Goal: Task Accomplishment & Management: Use online tool/utility

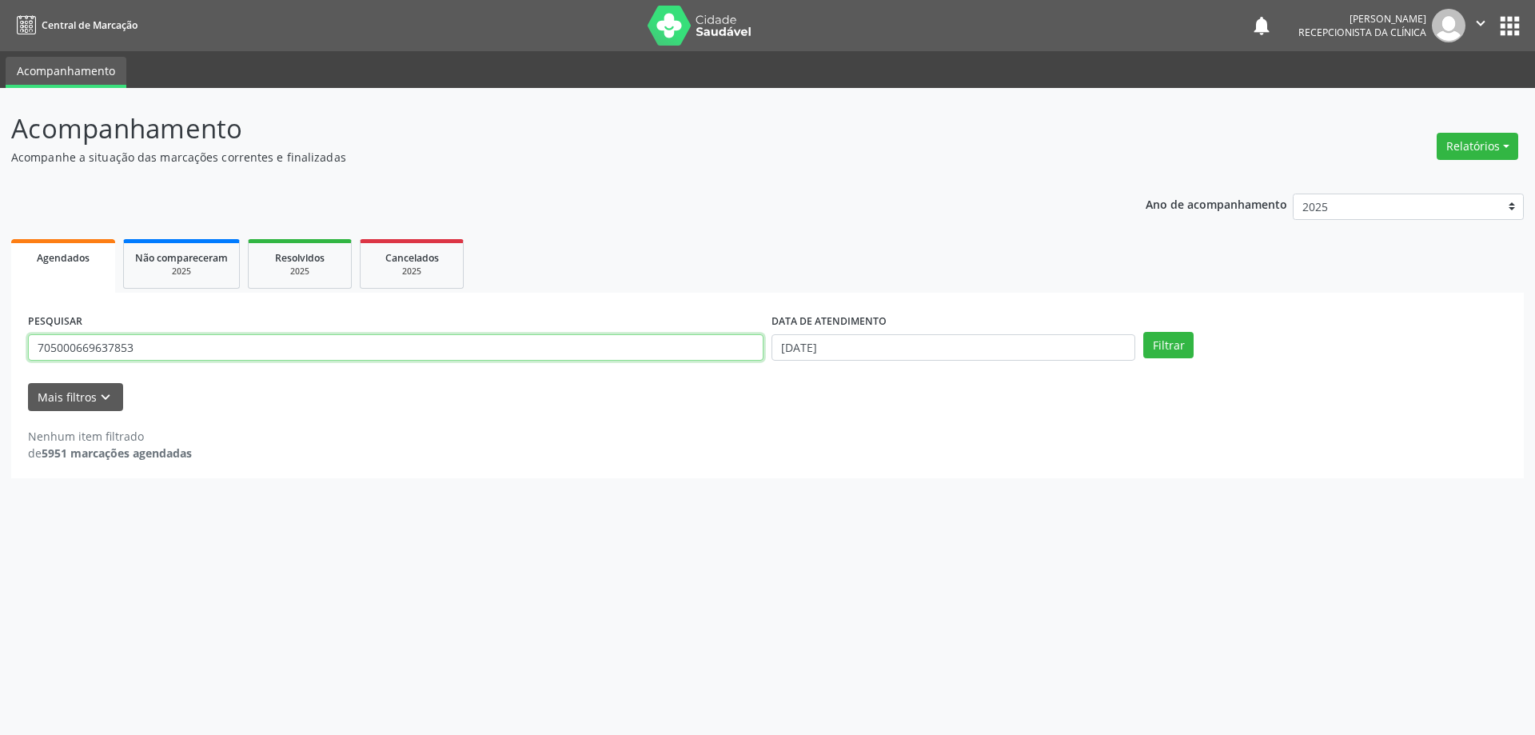
drag, startPoint x: 0, startPoint y: 0, endPoint x: 7, endPoint y: 328, distance: 327.9
click at [7, 328] on div "Acompanhamento Acompanhe a situação das marcações correntes e finalizadas Relat…" at bounding box center [767, 411] width 1535 height 647
type input "1"
type input "701405693579432"
click at [1166, 343] on button "Filtrar" at bounding box center [1169, 345] width 50 height 27
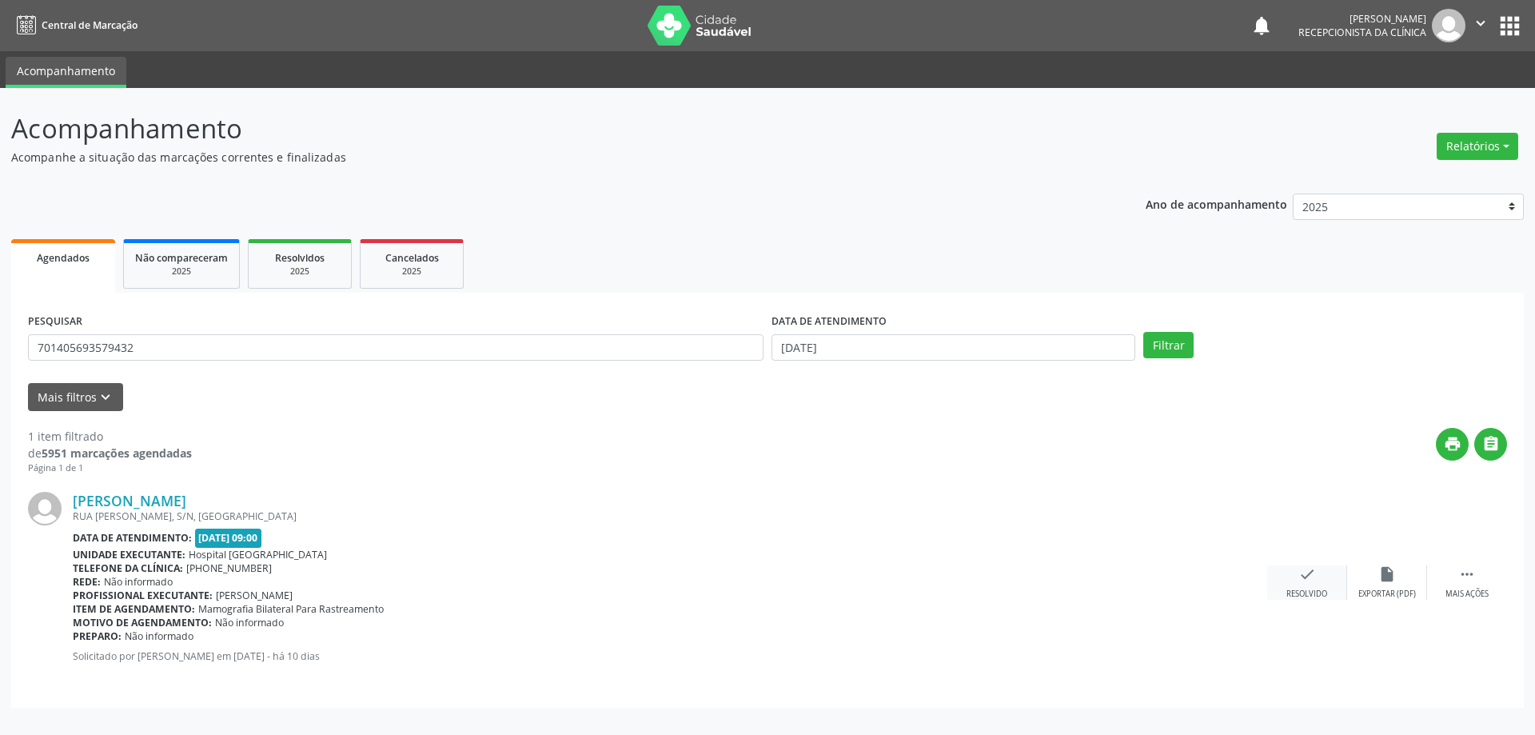
click at [1307, 581] on icon "check" at bounding box center [1308, 574] width 18 height 18
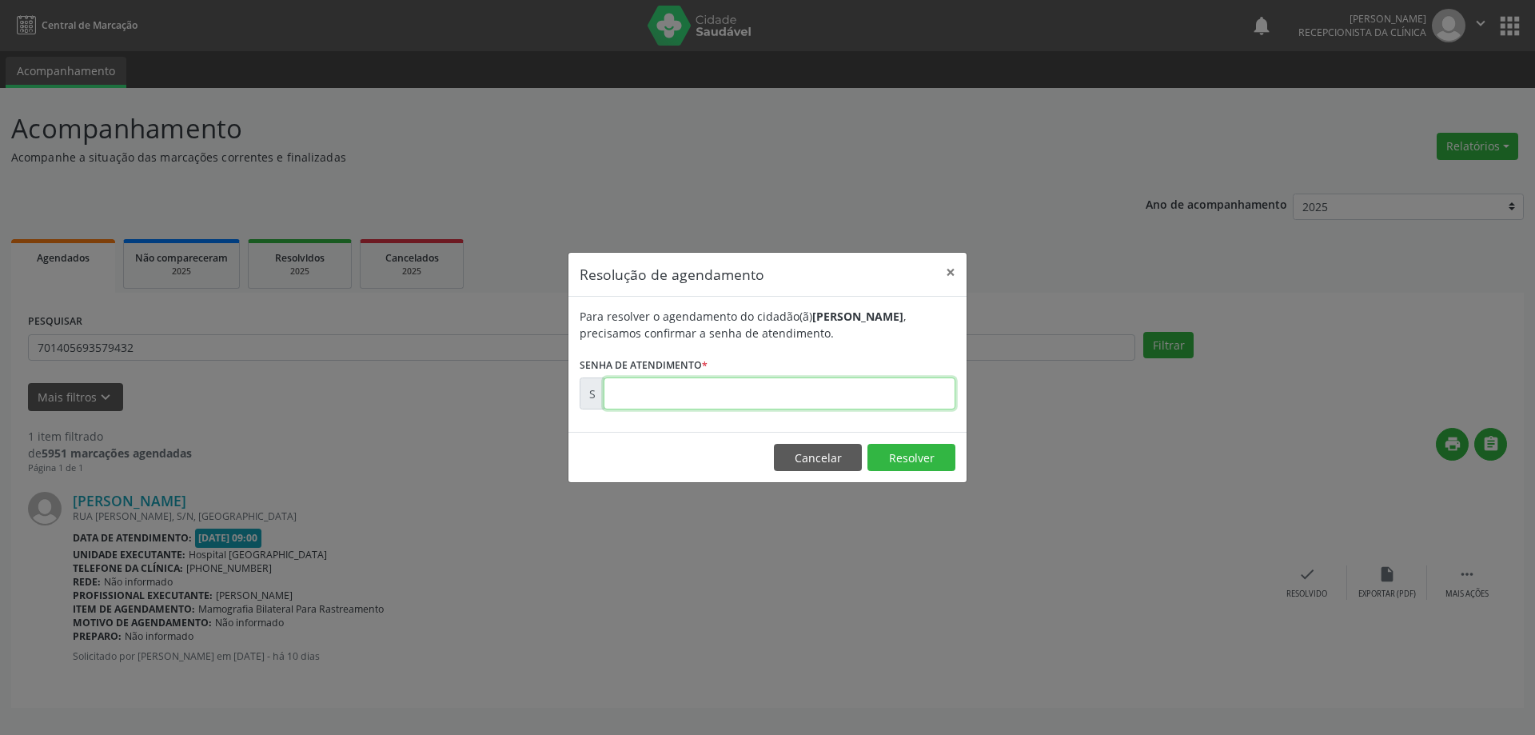
click at [678, 390] on input "text" at bounding box center [780, 393] width 352 height 32
type input "00176031"
click at [900, 454] on button "Resolver" at bounding box center [912, 457] width 88 height 27
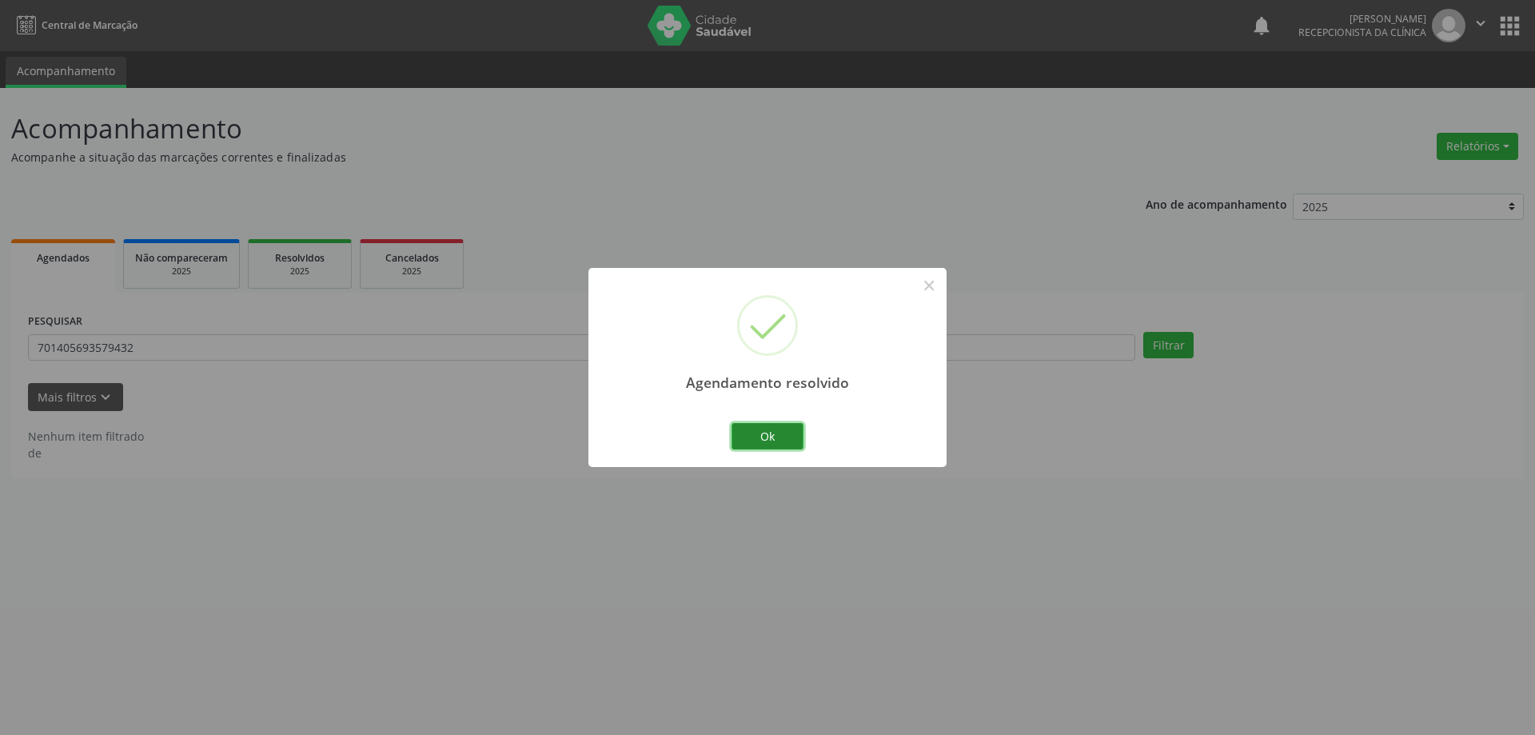
click at [755, 425] on button "Ok" at bounding box center [768, 436] width 72 height 27
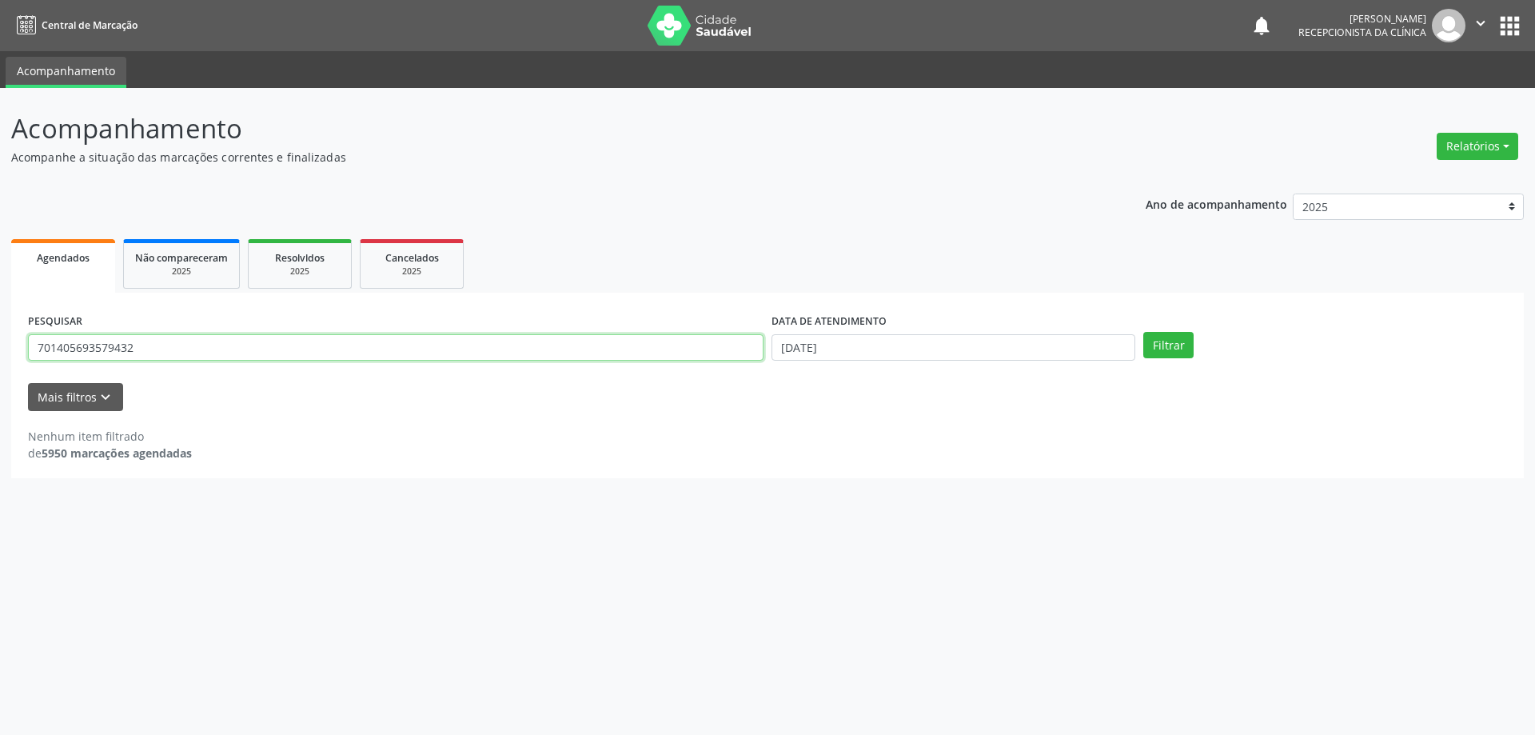
click at [573, 352] on input "701405693579432" at bounding box center [396, 347] width 736 height 27
drag, startPoint x: 144, startPoint y: 351, endPoint x: 30, endPoint y: 345, distance: 114.5
click at [30, 345] on input "701405693579432" at bounding box center [396, 347] width 736 height 27
type input "708001320818927"
click at [1173, 347] on button "Filtrar" at bounding box center [1169, 345] width 50 height 27
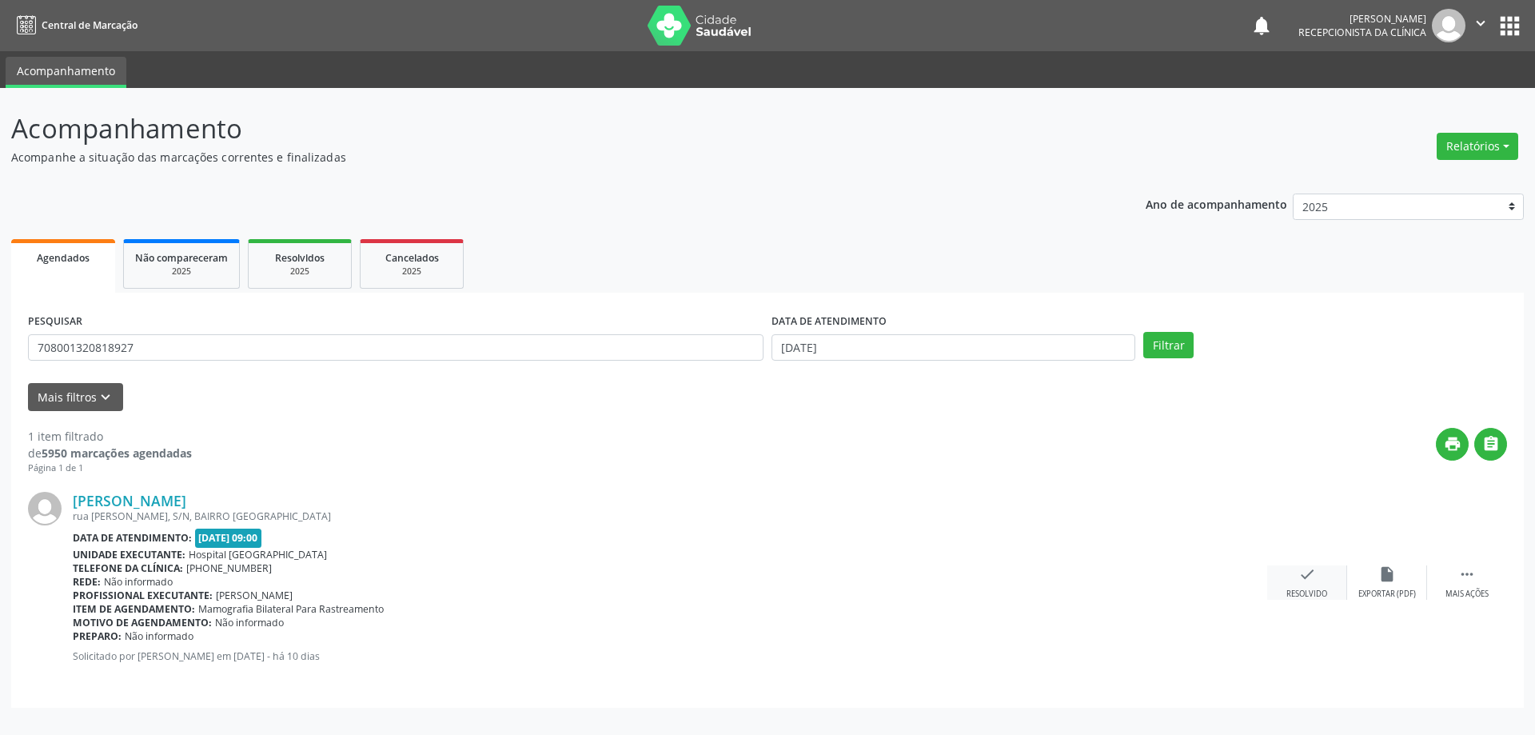
click at [1303, 579] on icon "check" at bounding box center [1308, 574] width 18 height 18
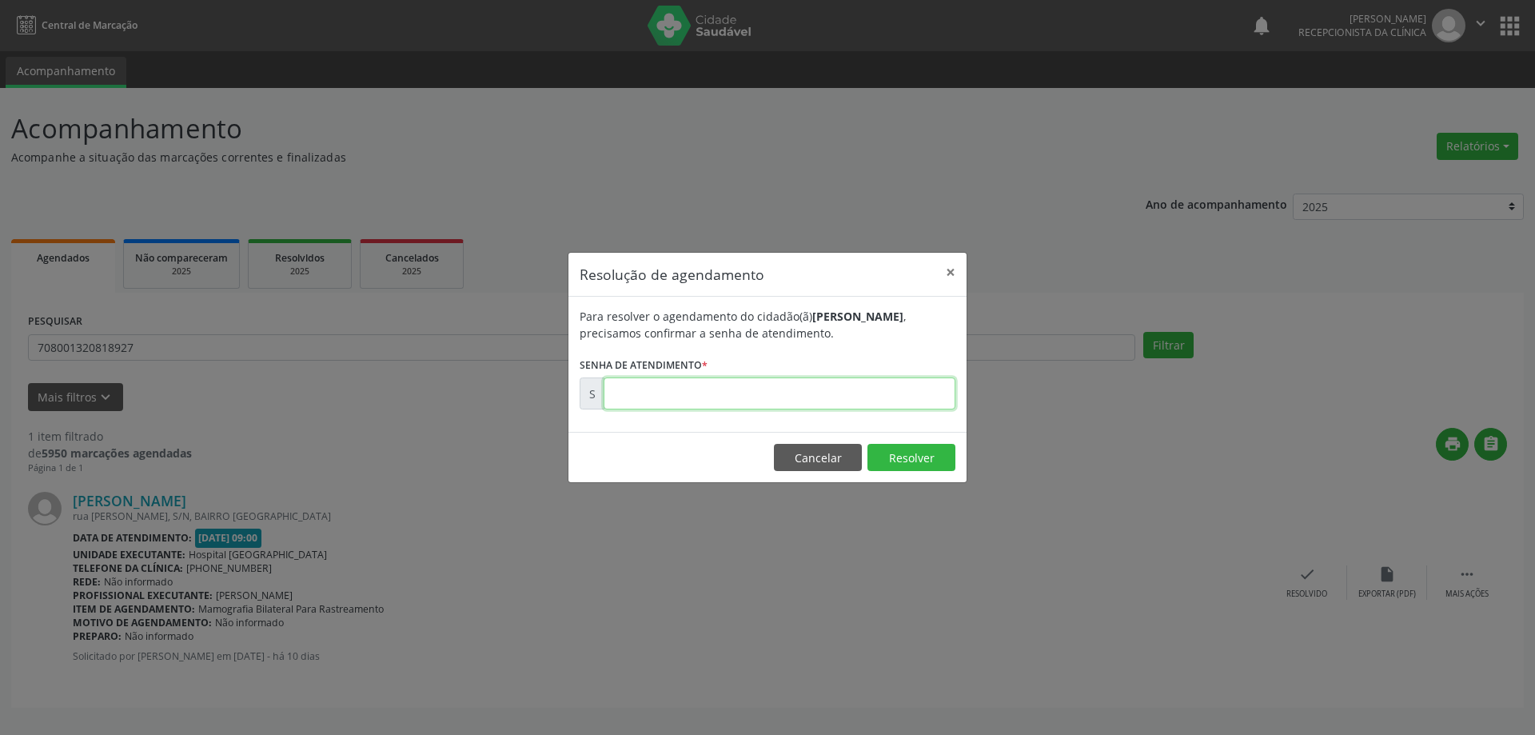
click at [650, 390] on input "text" at bounding box center [780, 393] width 352 height 32
type input "00176029"
click at [910, 460] on button "Resolver" at bounding box center [912, 457] width 88 height 27
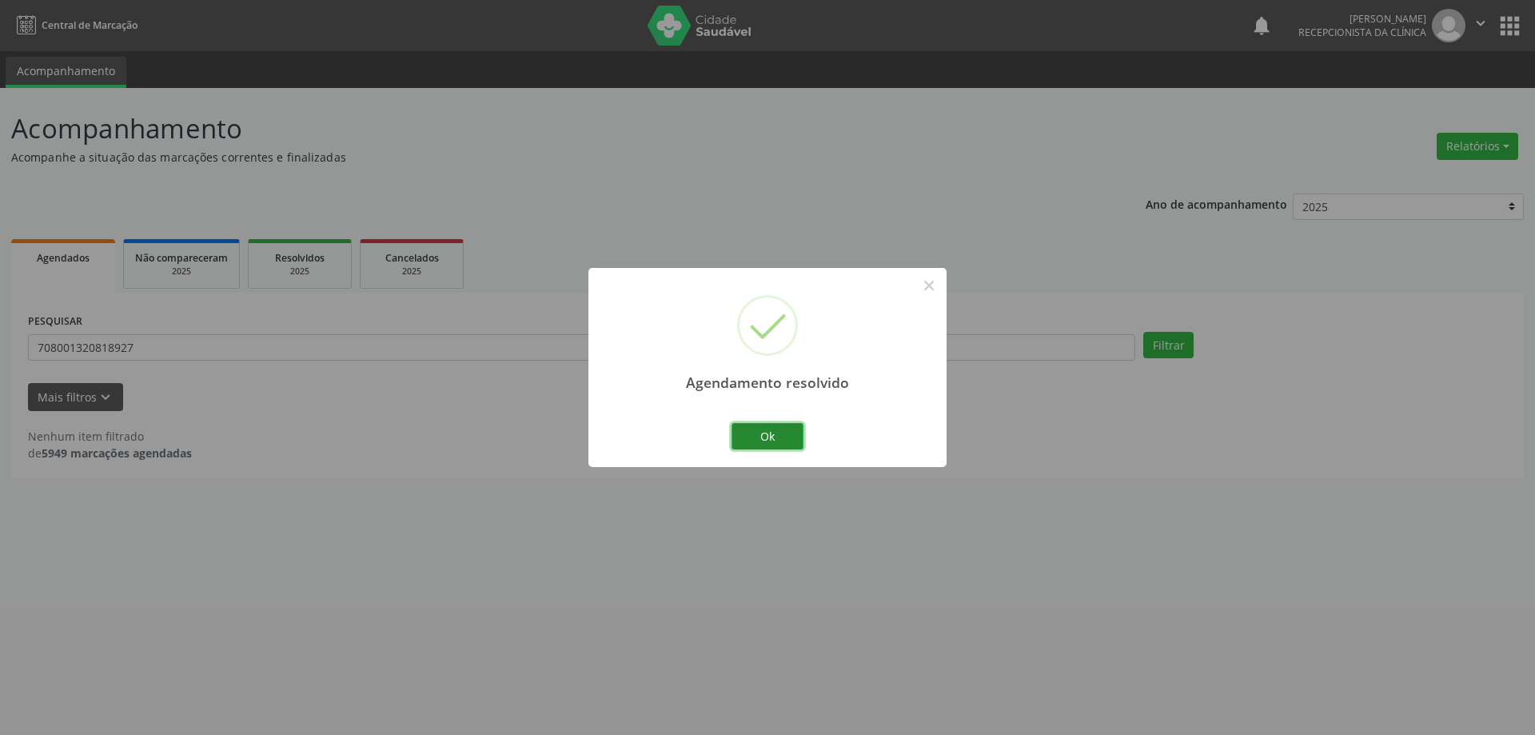
click at [780, 435] on button "Ok" at bounding box center [768, 436] width 72 height 27
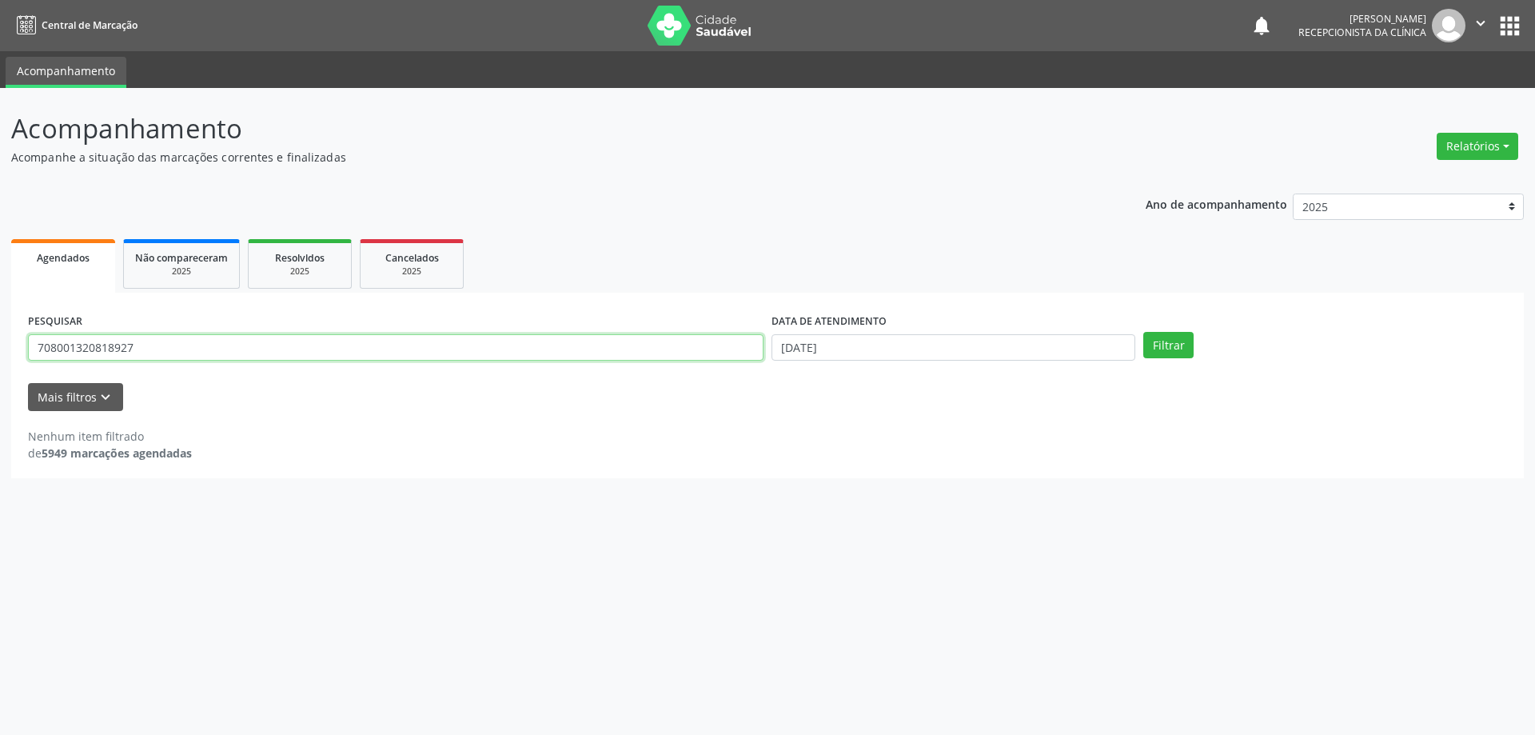
drag, startPoint x: 148, startPoint y: 350, endPoint x: 0, endPoint y: 350, distance: 147.9
click at [0, 350] on div "Acompanhamento Acompanhe a situação das marcações correntes e finalizadas Relat…" at bounding box center [767, 411] width 1535 height 647
type input "702005845729689"
click at [1171, 340] on button "Filtrar" at bounding box center [1169, 345] width 50 height 27
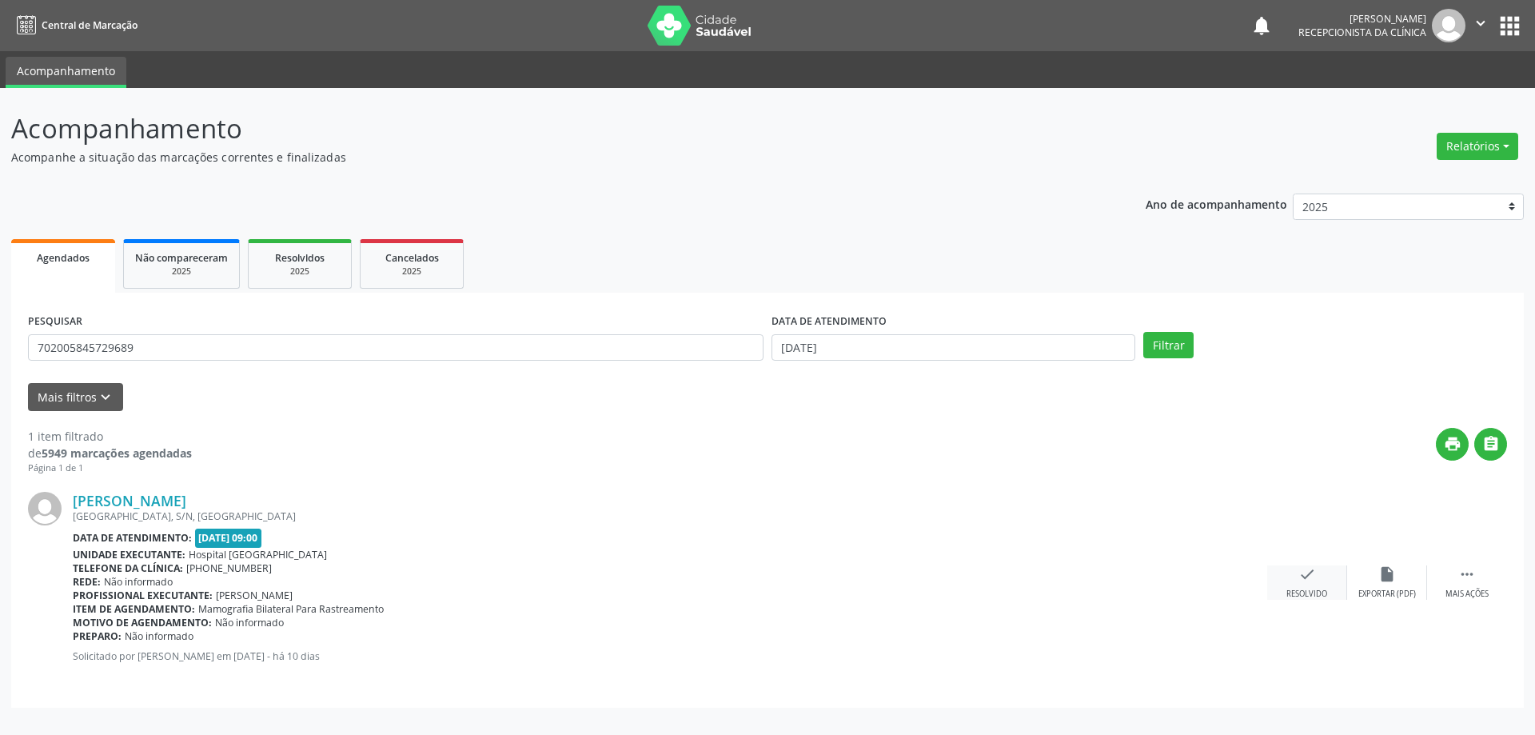
click at [1310, 573] on icon "check" at bounding box center [1308, 574] width 18 height 18
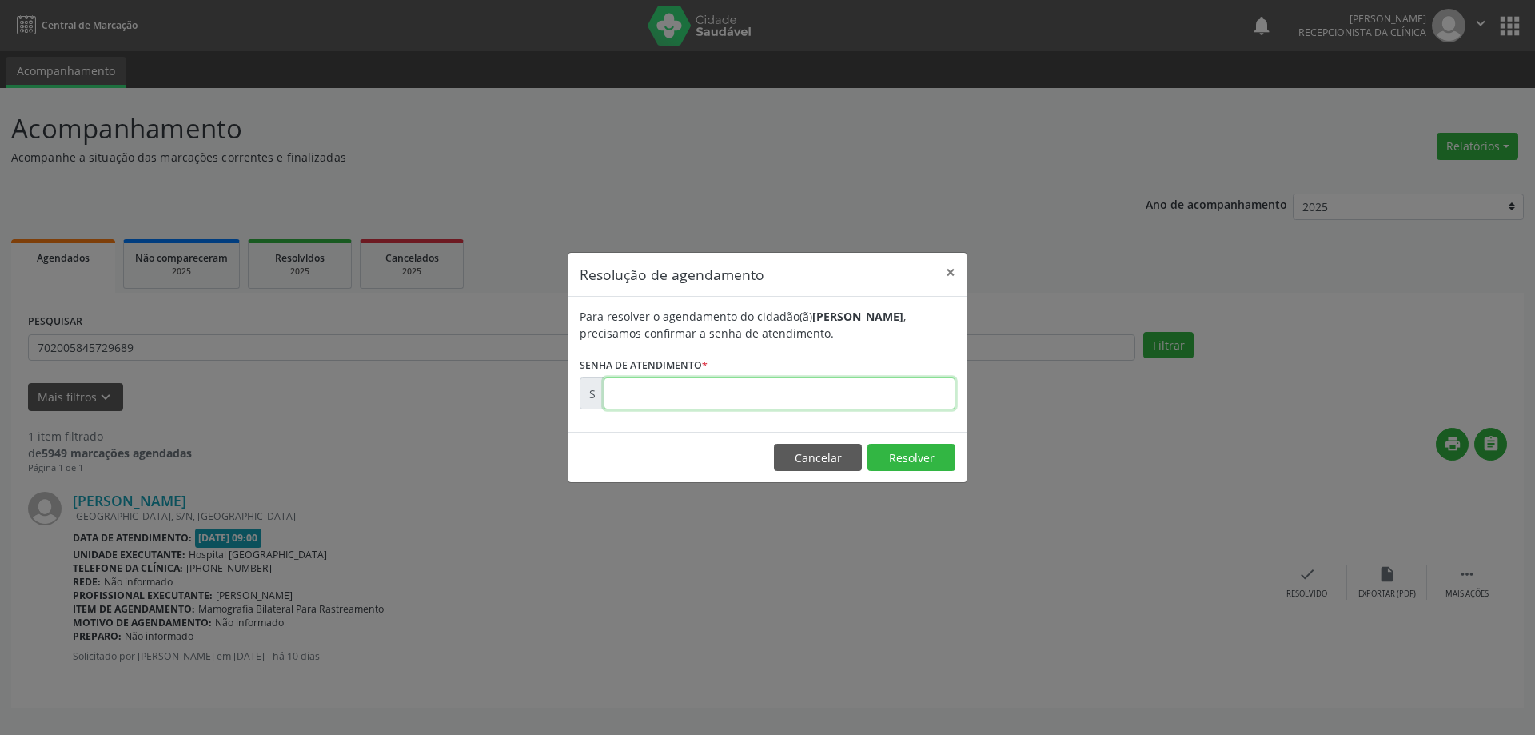
click at [641, 394] on input "text" at bounding box center [780, 393] width 352 height 32
type input "00176163"
click at [905, 459] on button "Resolver" at bounding box center [912, 457] width 88 height 27
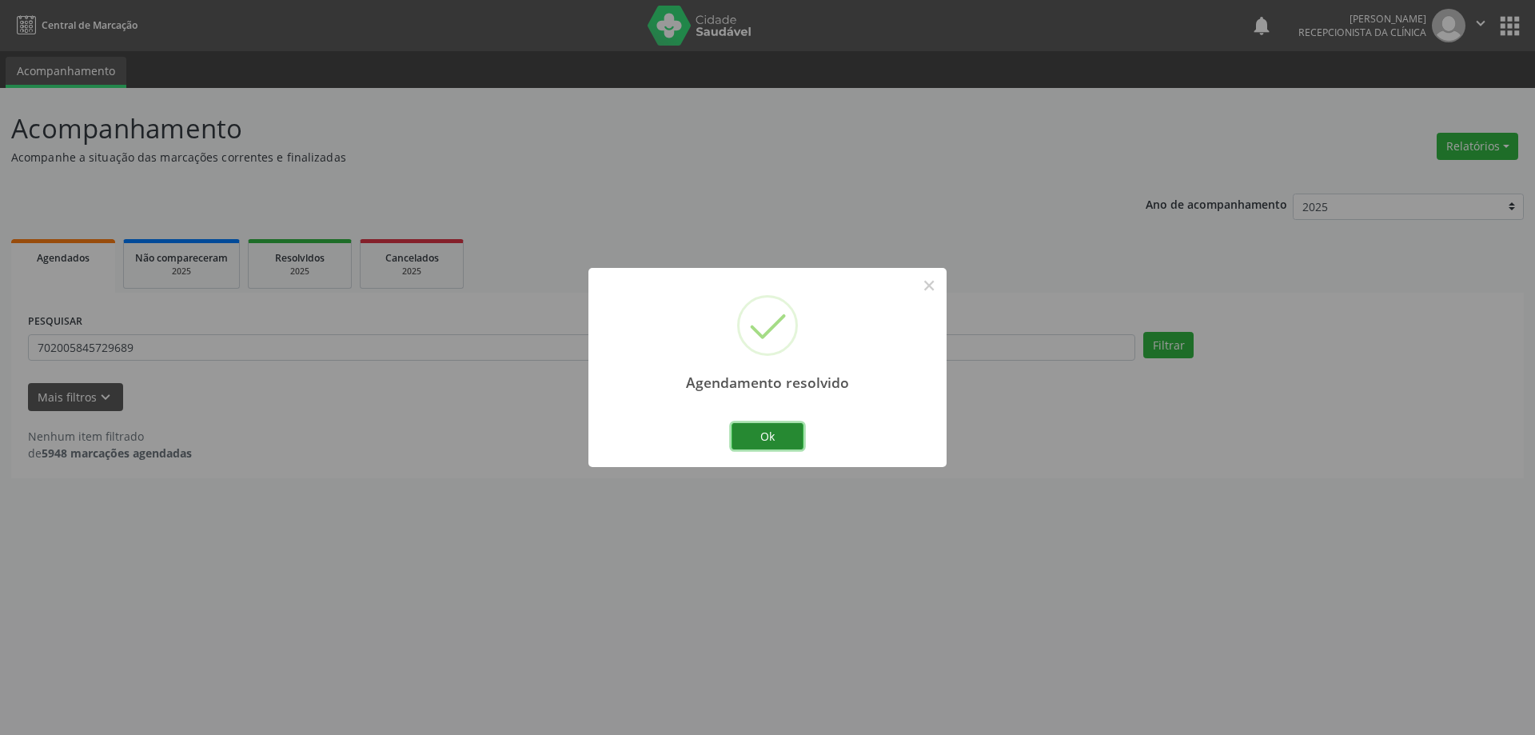
click at [781, 436] on button "Ok" at bounding box center [768, 436] width 72 height 27
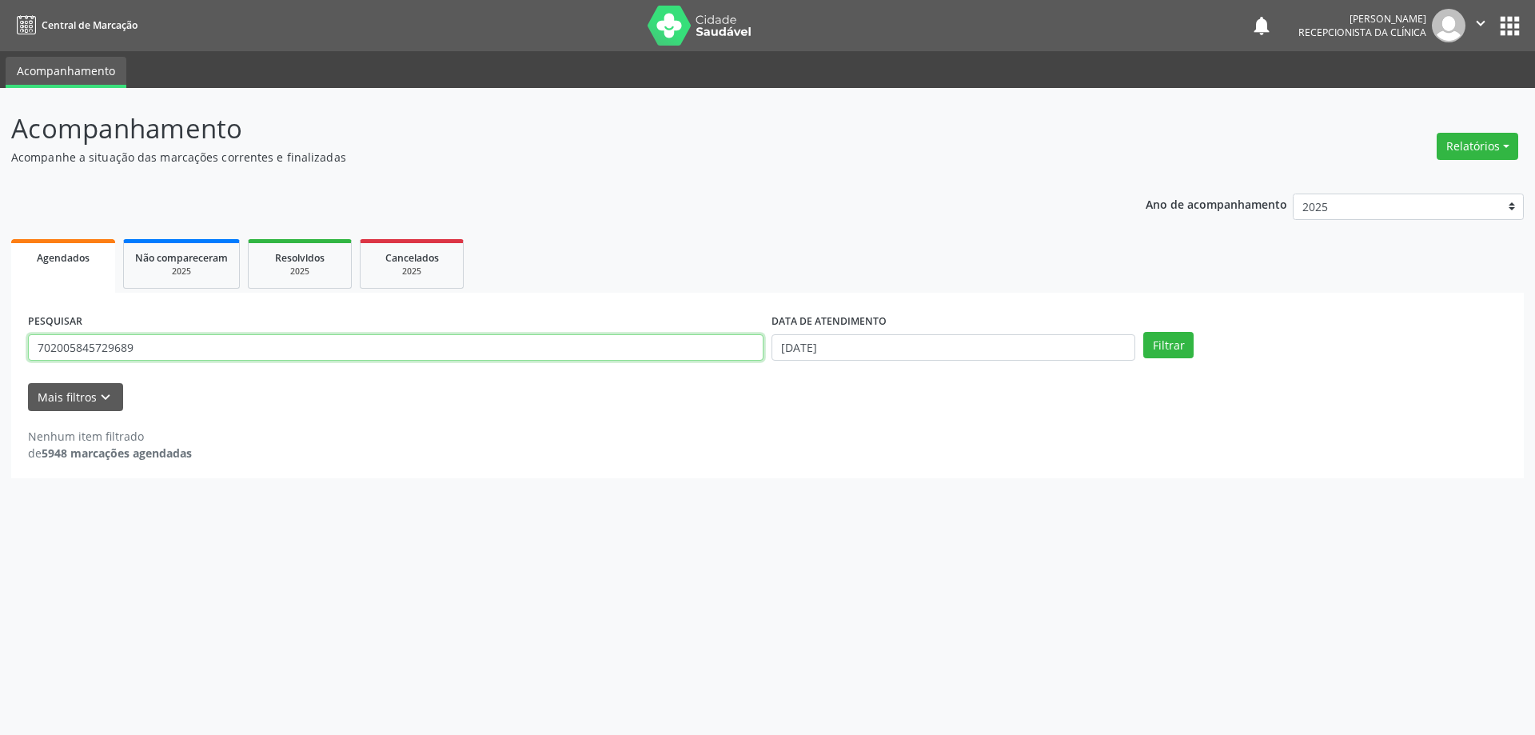
drag, startPoint x: 389, startPoint y: 350, endPoint x: 14, endPoint y: 336, distance: 375.3
click at [385, 351] on input "702005845729689" at bounding box center [396, 347] width 736 height 27
drag, startPoint x: 14, startPoint y: 336, endPoint x: 0, endPoint y: 337, distance: 14.4
click at [0, 337] on div "Acompanhamento Acompanhe a situação das marcações correntes e finalizadas Relat…" at bounding box center [767, 411] width 1535 height 647
type input "709209259627431"
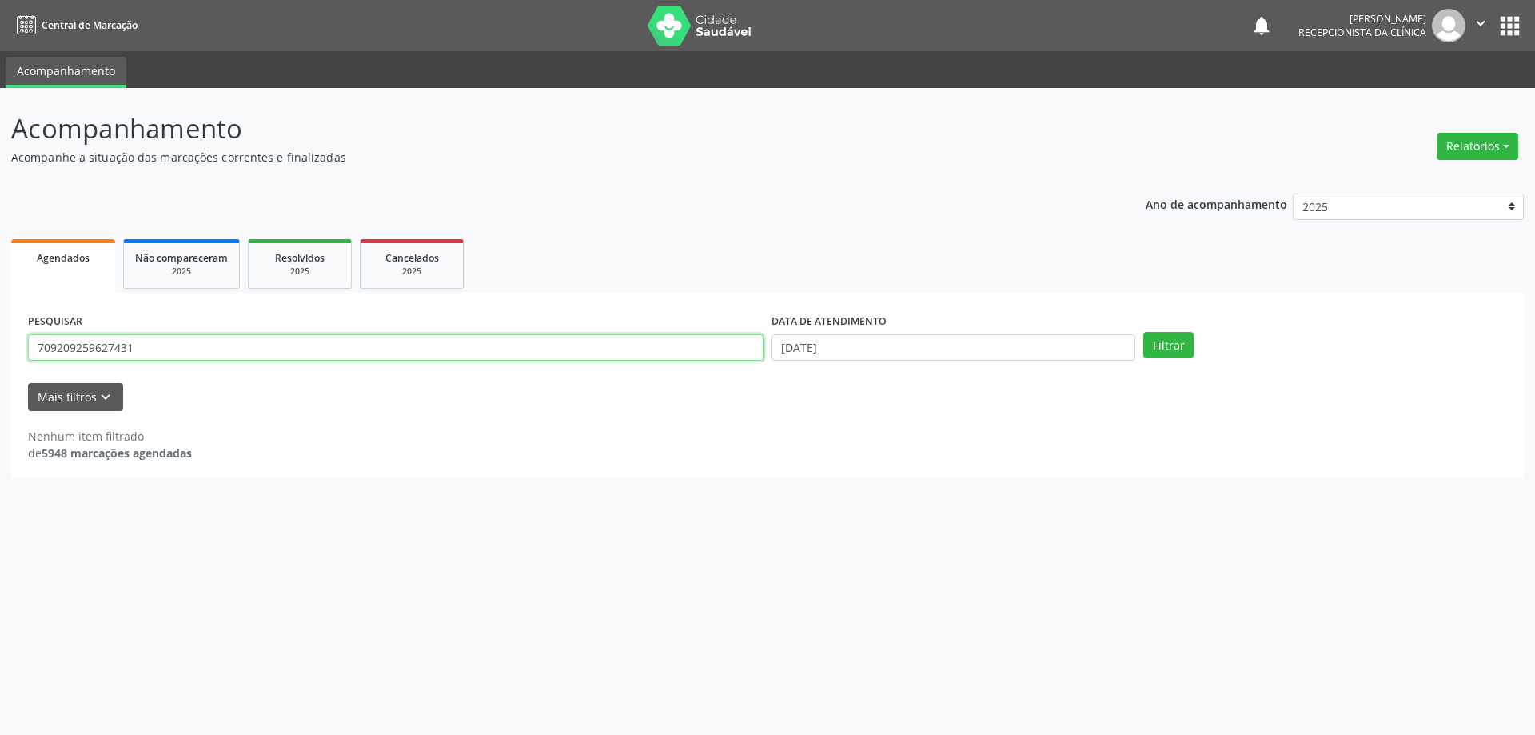
click at [1144, 332] on button "Filtrar" at bounding box center [1169, 345] width 50 height 27
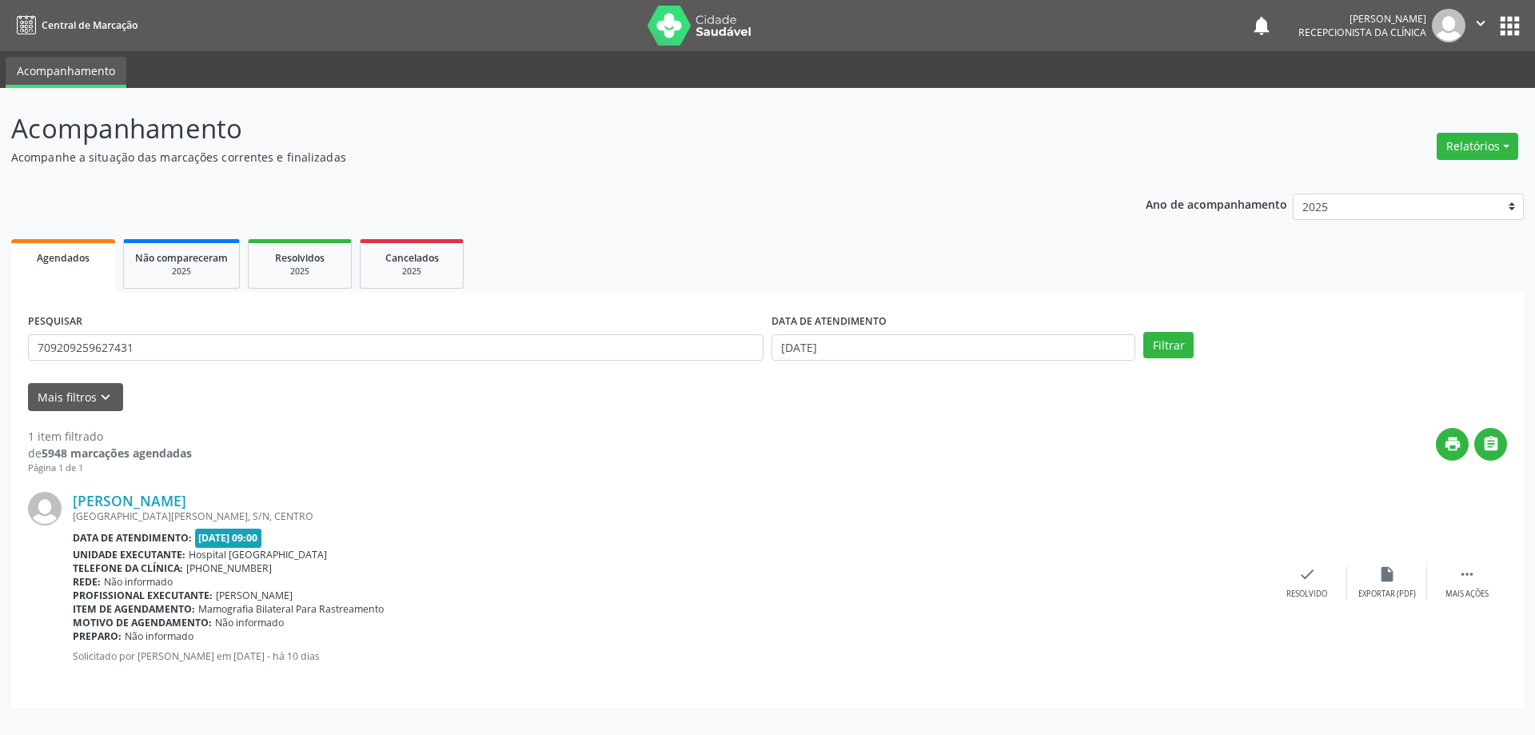
click at [251, 526] on div "[PERSON_NAME] [STREET_ADDRESS][PERSON_NAME] Data de atendimento: [DATE] 09:00 U…" at bounding box center [670, 583] width 1195 height 182
click at [186, 508] on link "[PERSON_NAME]" at bounding box center [130, 501] width 114 height 18
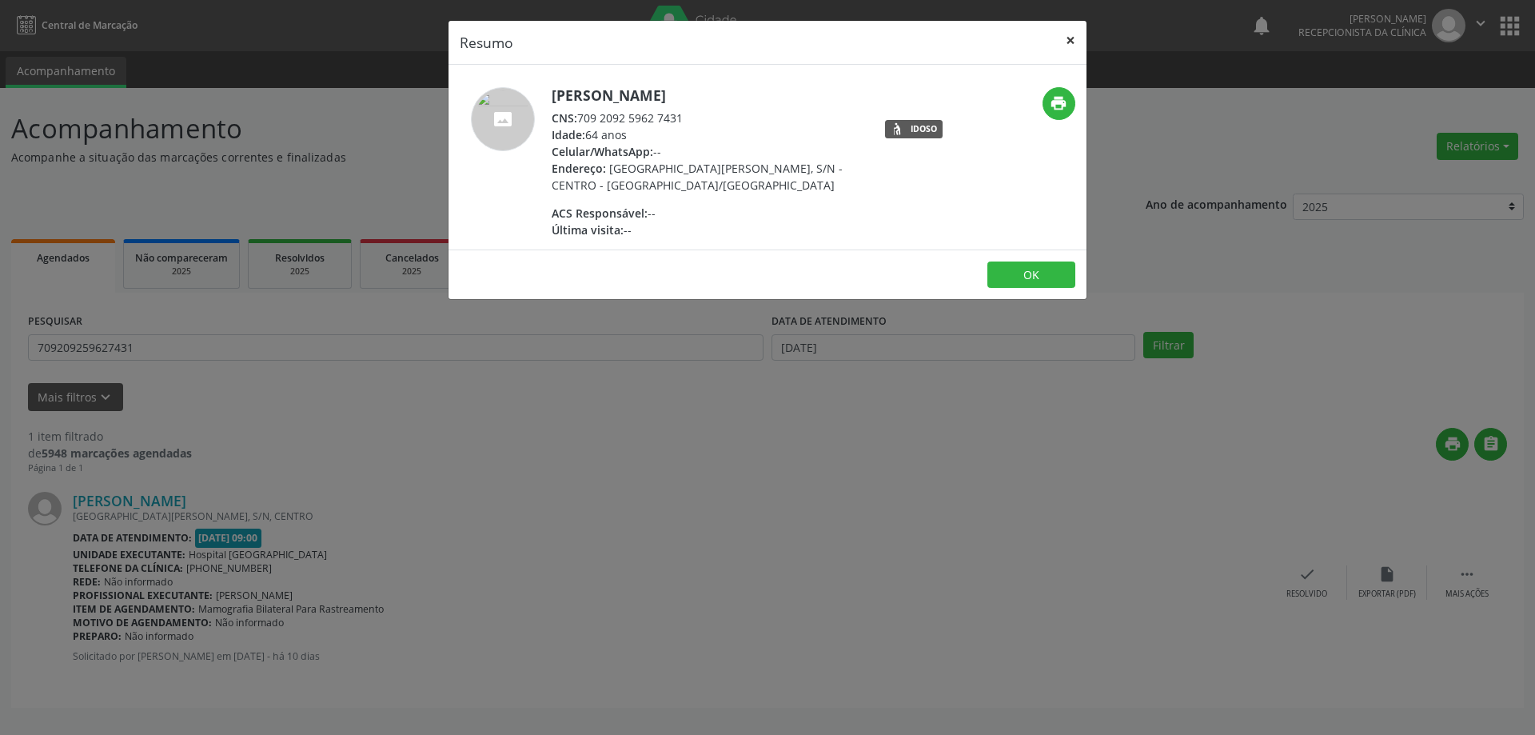
click at [1071, 38] on button "×" at bounding box center [1071, 40] width 32 height 39
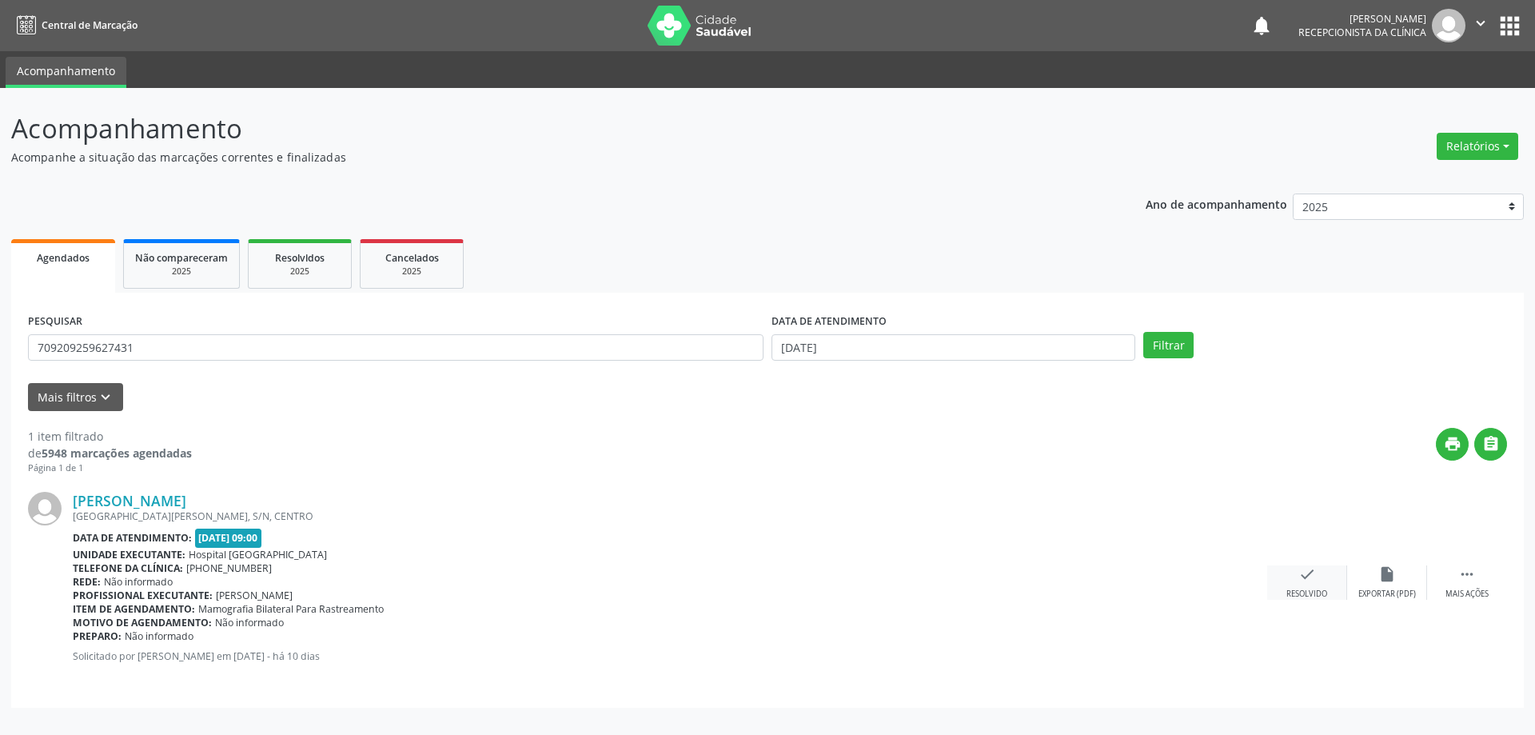
click at [1311, 579] on icon "check" at bounding box center [1308, 574] width 18 height 18
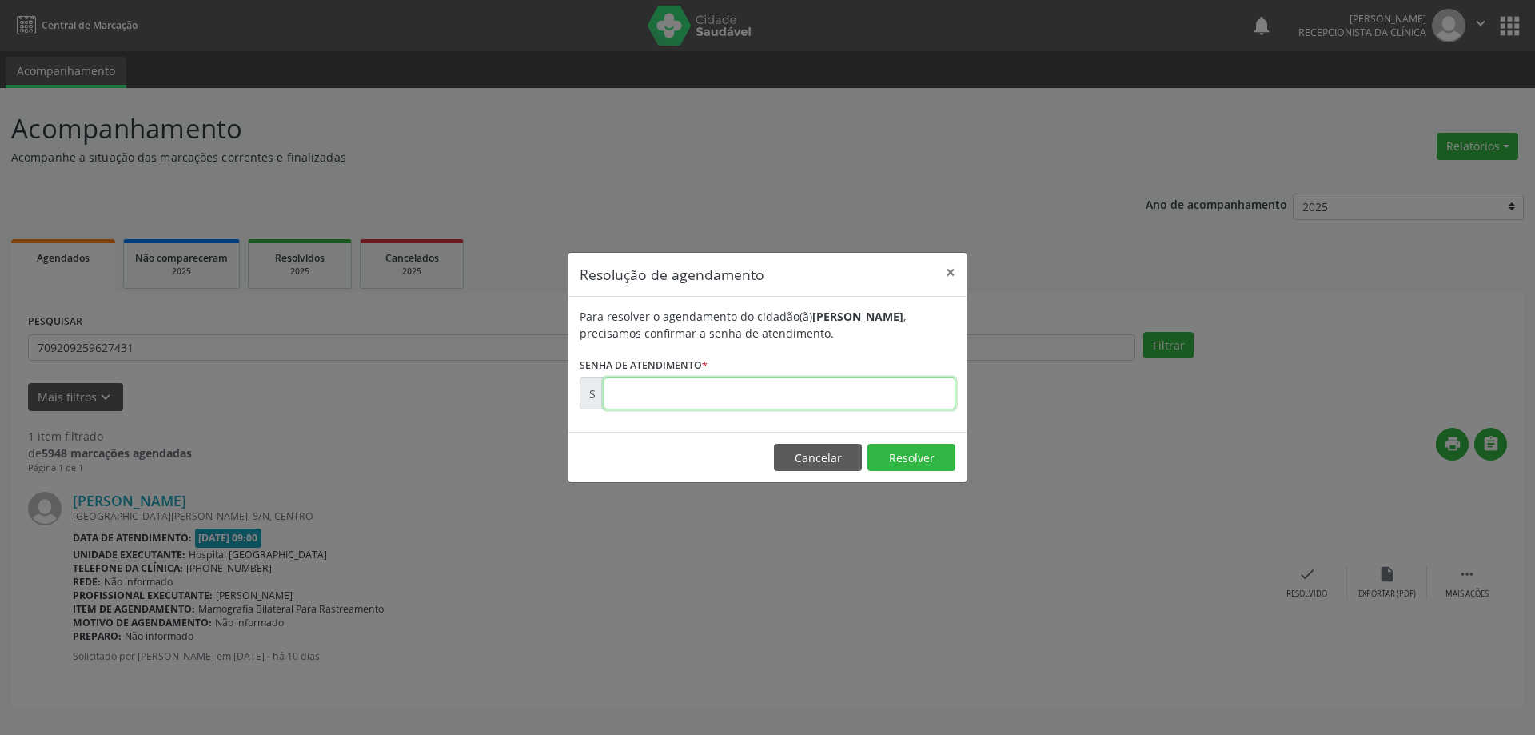
click at [903, 405] on input "text" at bounding box center [780, 393] width 352 height 32
type input "00176104"
drag, startPoint x: 900, startPoint y: 451, endPoint x: 893, endPoint y: 465, distance: 15.4
click at [900, 454] on button "Resolver" at bounding box center [912, 457] width 88 height 27
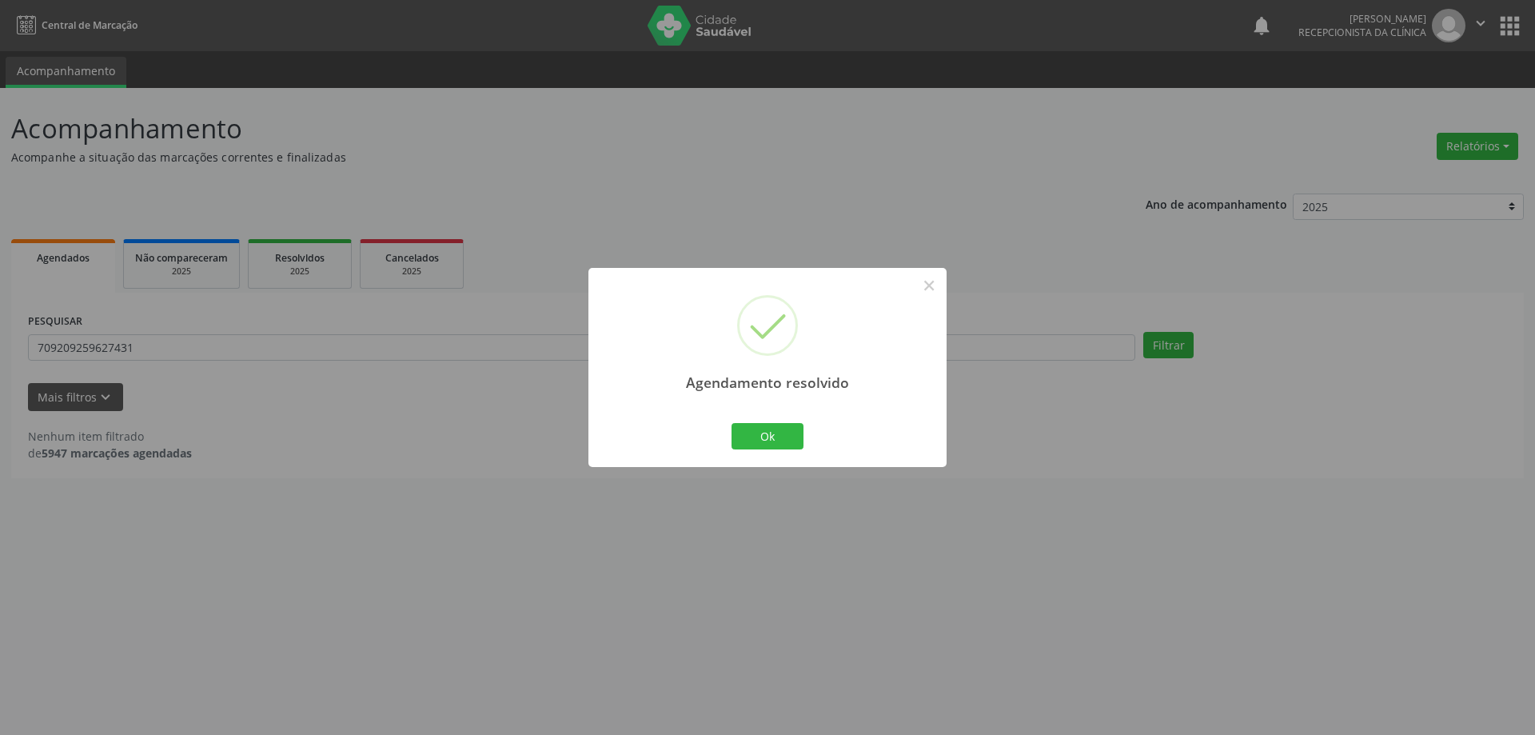
drag, startPoint x: 481, startPoint y: 41, endPoint x: 718, endPoint y: 202, distance: 286.1
click at [681, 185] on div "Agendamento resolvido × Ok Cancel" at bounding box center [767, 367] width 1535 height 735
